Goal: Complete application form

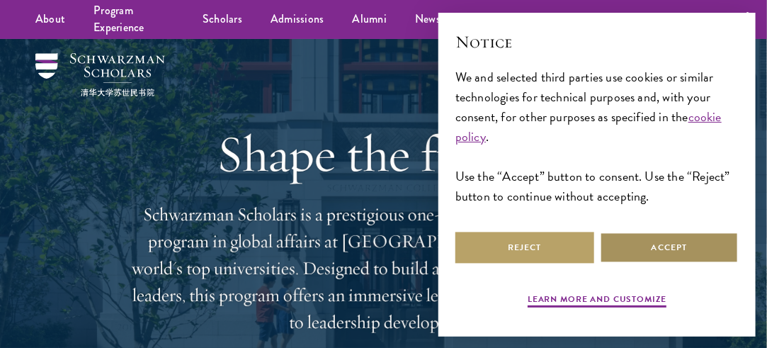
click at [657, 254] on button "Accept" at bounding box center [669, 248] width 139 height 32
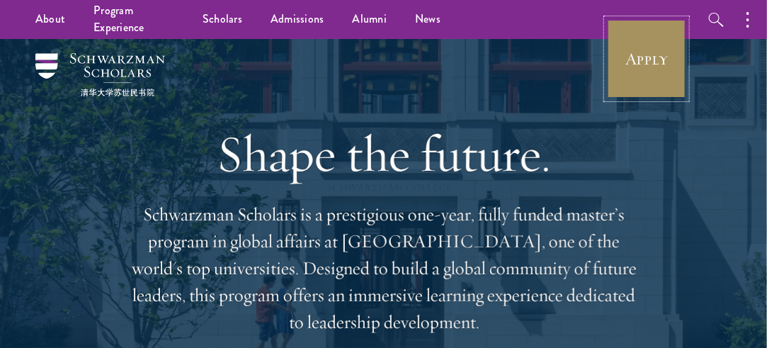
click at [638, 65] on link "Apply" at bounding box center [646, 58] width 79 height 79
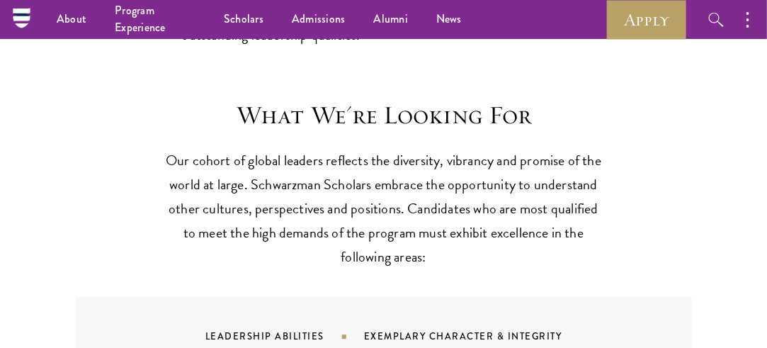
scroll to position [1134, 0]
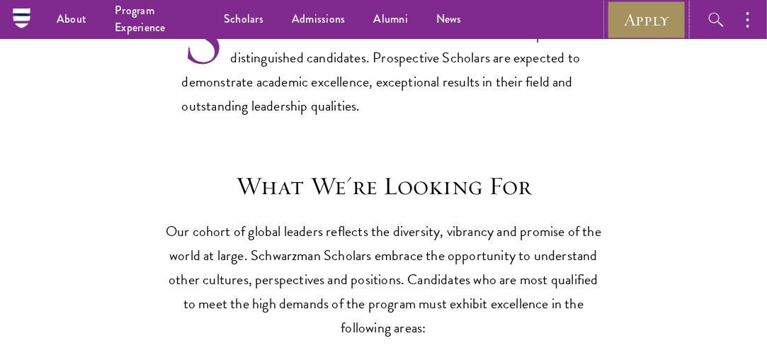
click at [636, 18] on link "Apply" at bounding box center [646, 19] width 79 height 39
